Goal: Navigation & Orientation: Find specific page/section

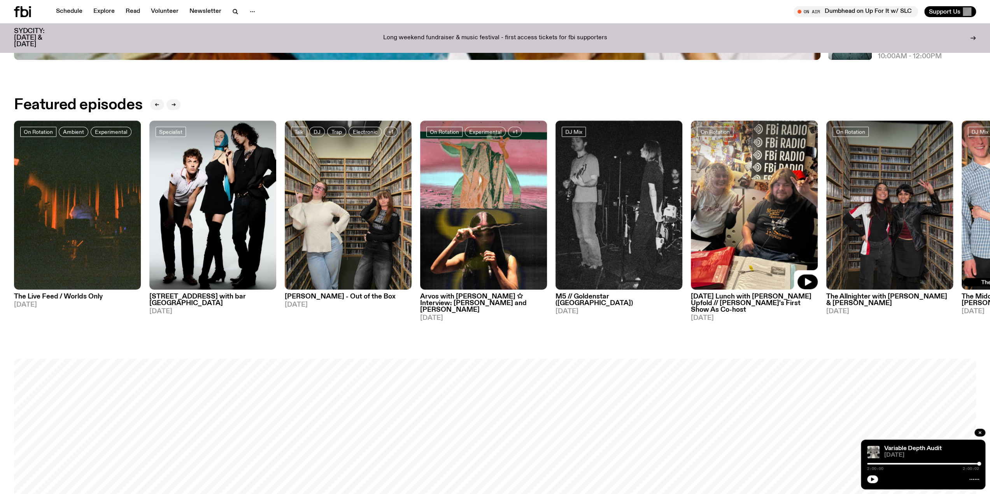
scroll to position [540, 0]
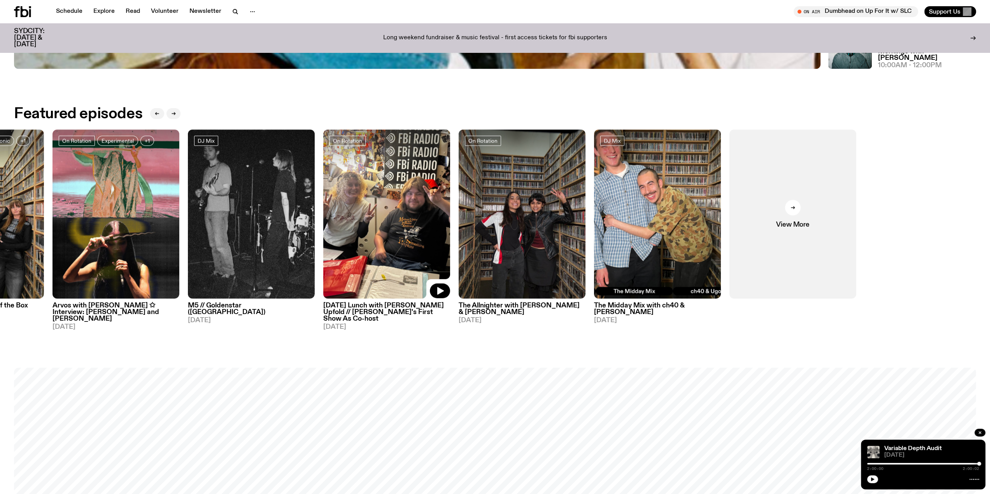
drag, startPoint x: 751, startPoint y: 242, endPoint x: 361, endPoint y: 233, distance: 390.6
click at [361, 233] on img at bounding box center [386, 214] width 127 height 169
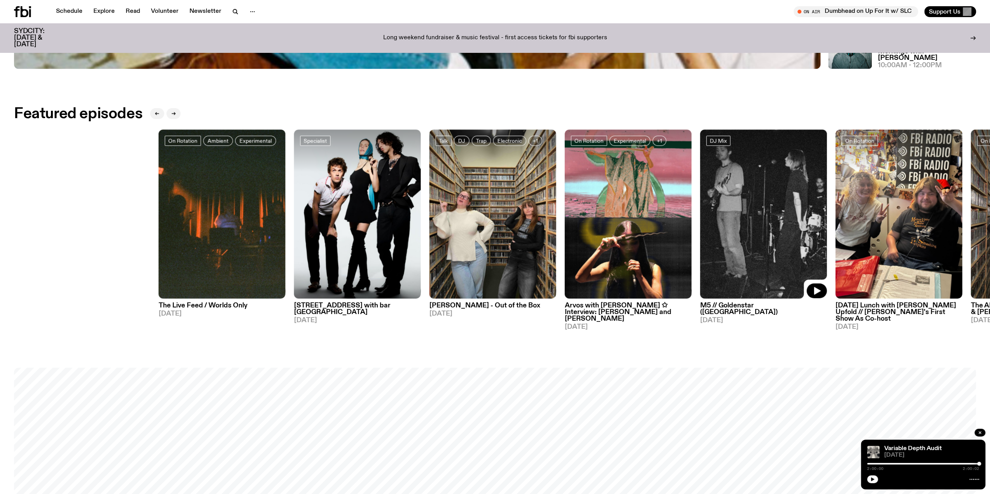
drag, startPoint x: 346, startPoint y: 201, endPoint x: 917, endPoint y: 209, distance: 570.6
click at [923, 209] on div "On Rotation Ambient Experimental The Live Feed / Worlds Only [DATE] Specialist …" at bounding box center [495, 230] width 962 height 201
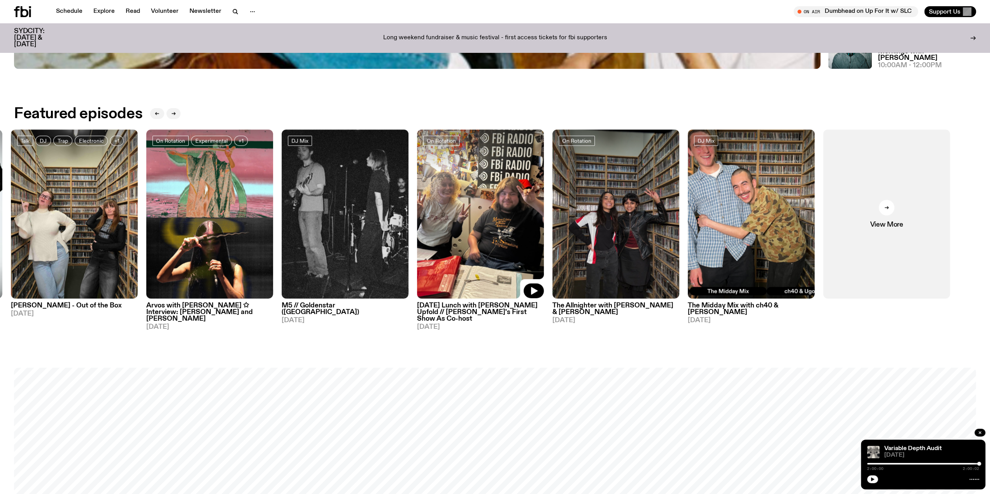
drag, startPoint x: 653, startPoint y: 208, endPoint x: 412, endPoint y: 205, distance: 240.4
click at [417, 205] on img at bounding box center [480, 214] width 127 height 169
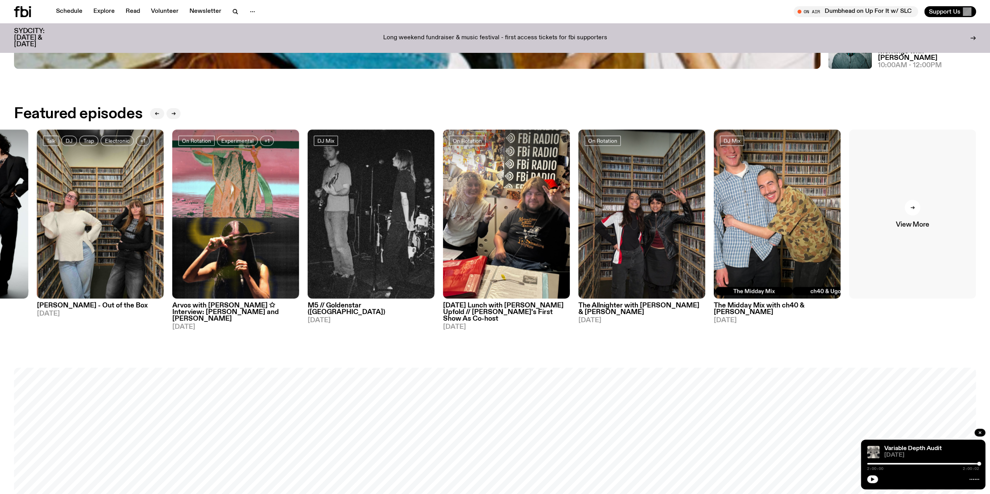
click at [908, 208] on div at bounding box center [913, 208] width 16 height 16
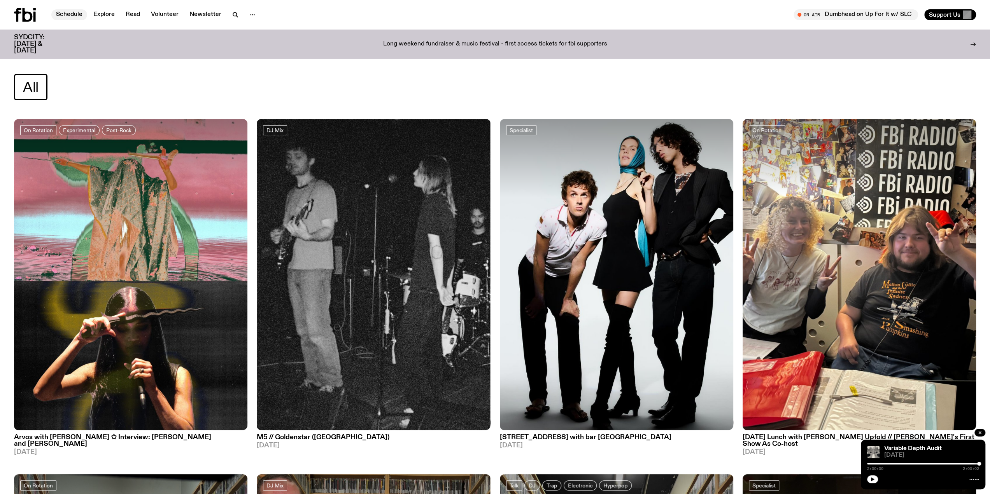
click at [68, 11] on link "Schedule" at bounding box center [69, 14] width 36 height 11
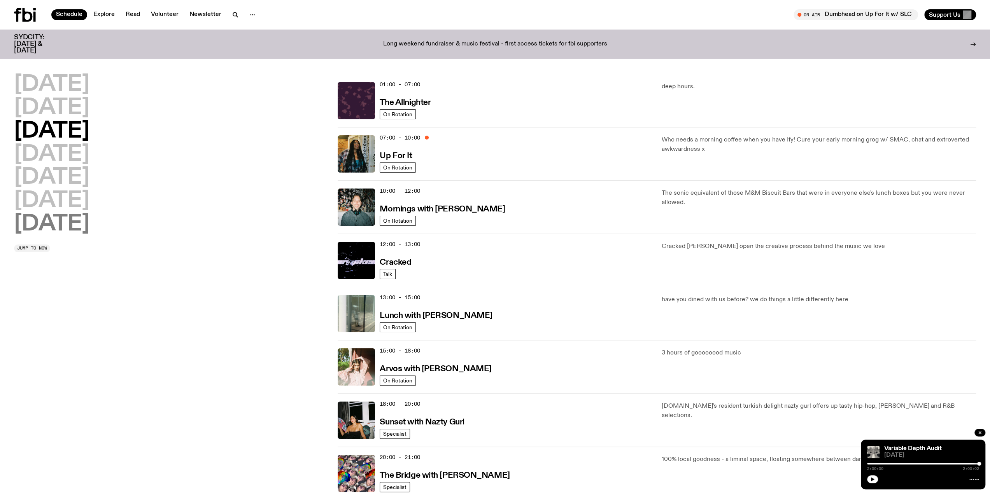
click at [76, 218] on h2 "[DATE]" at bounding box center [51, 225] width 75 height 22
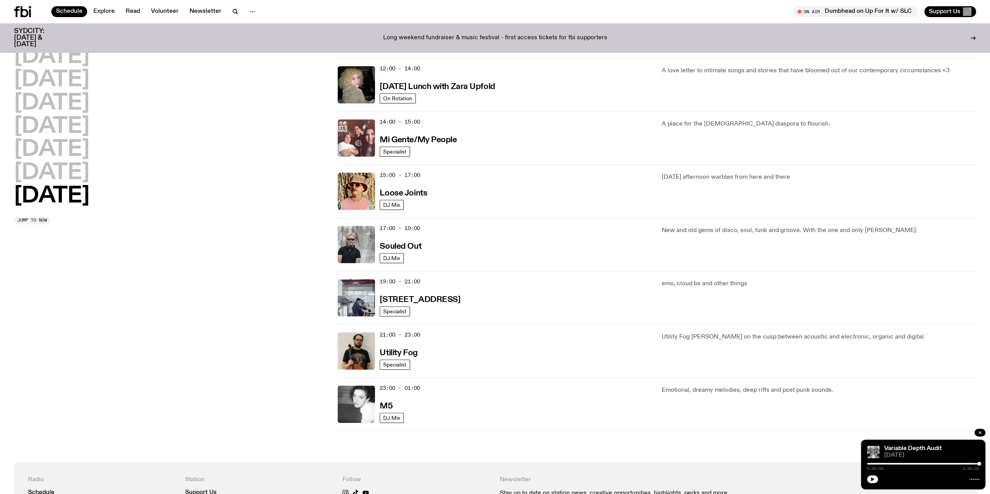
scroll to position [333, 0]
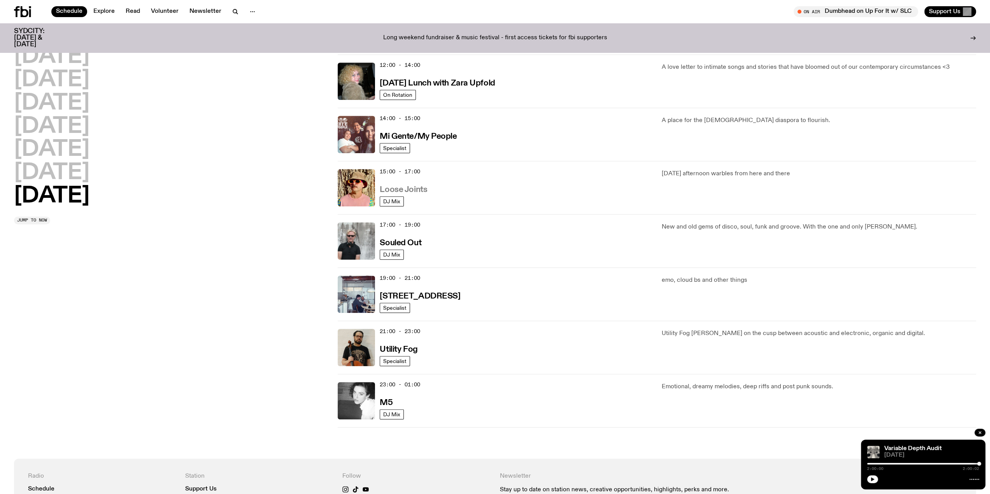
click at [410, 192] on h3 "Loose Joints" at bounding box center [403, 190] width 47 height 8
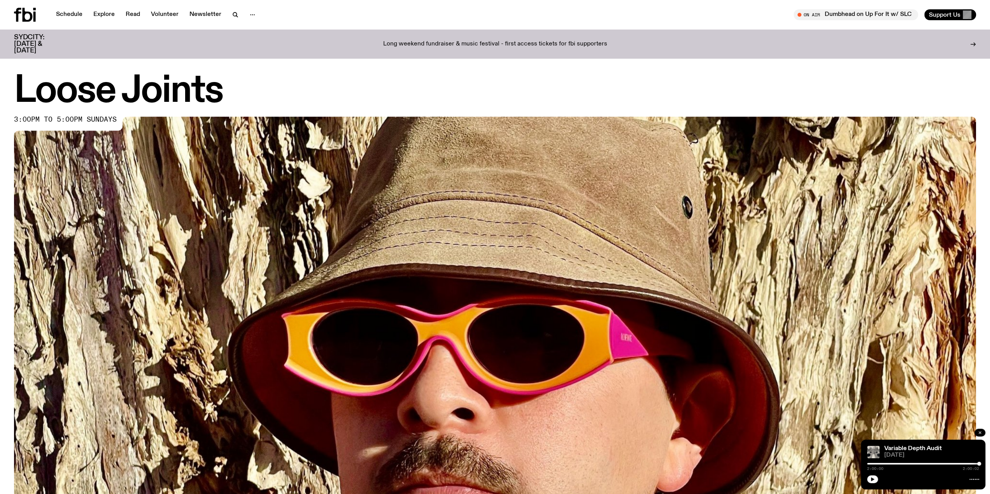
click at [982, 435] on button "button" at bounding box center [979, 433] width 11 height 8
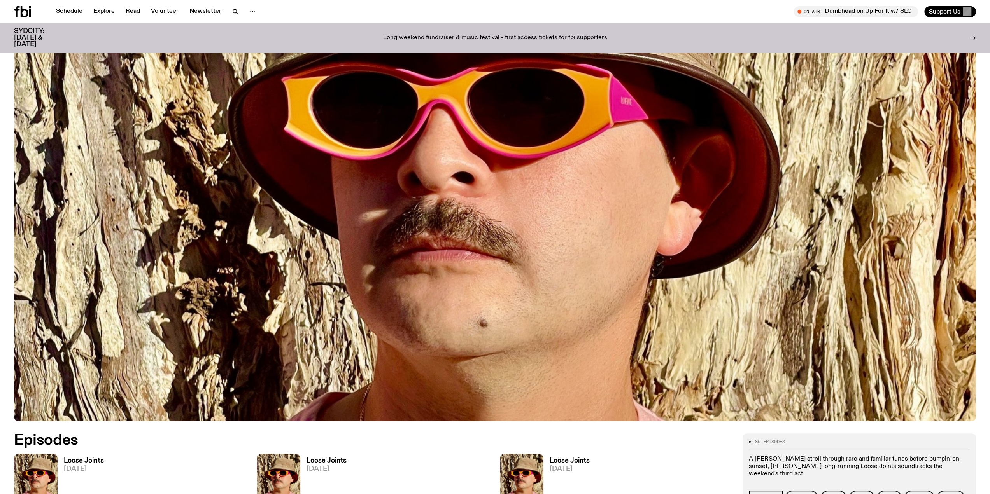
scroll to position [345, 0]
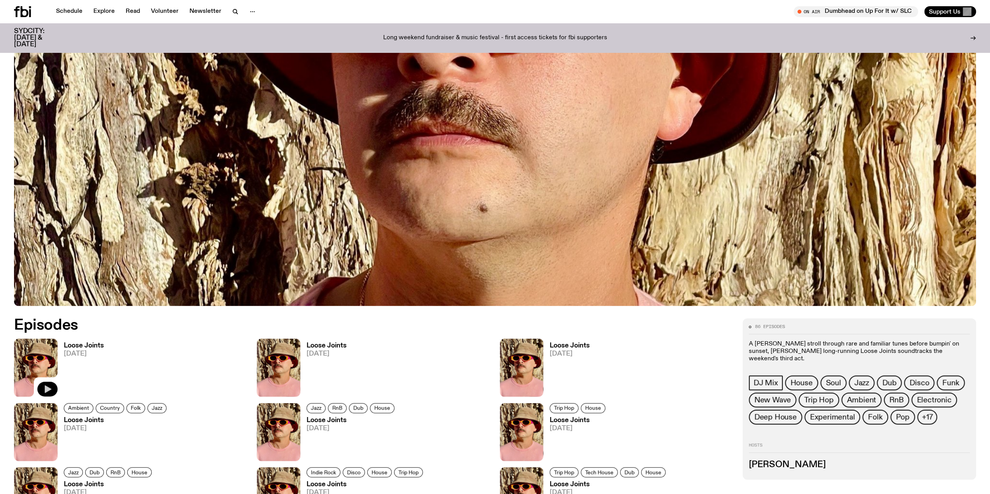
click at [49, 386] on icon "button" at bounding box center [47, 389] width 9 height 9
